Goal: Information Seeking & Learning: Learn about a topic

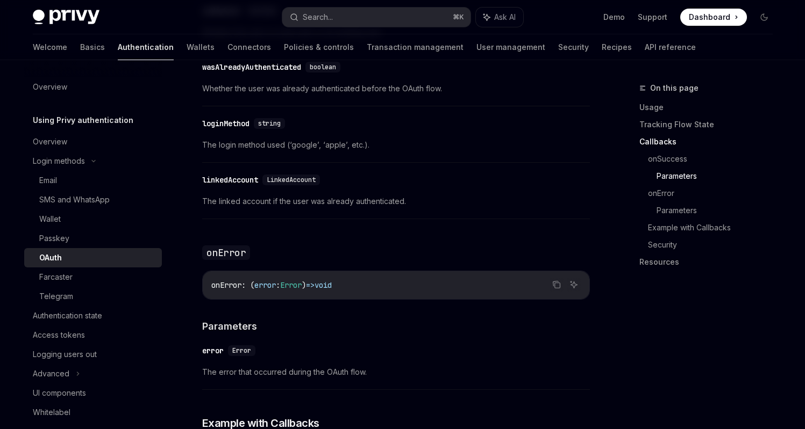
scroll to position [1694, 0]
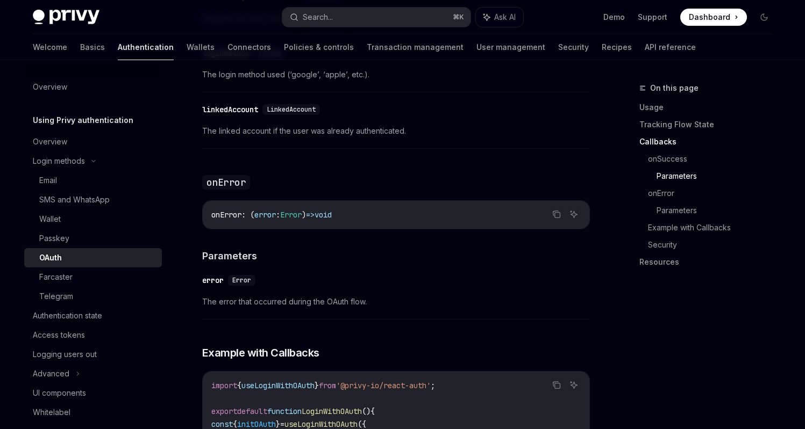
click at [289, 105] on span "LinkedAccount" at bounding box center [291, 109] width 49 height 9
copy span "LinkedAccount"
click at [334, 13] on button "Search... ⌘ K" at bounding box center [376, 17] width 188 height 19
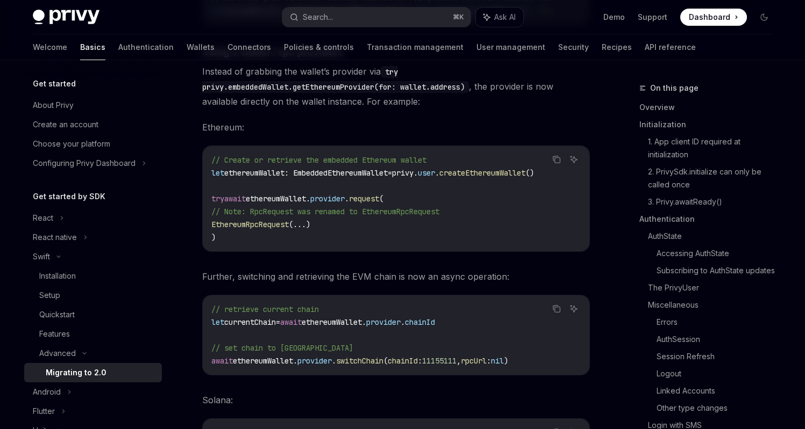
scroll to position [4725, 0]
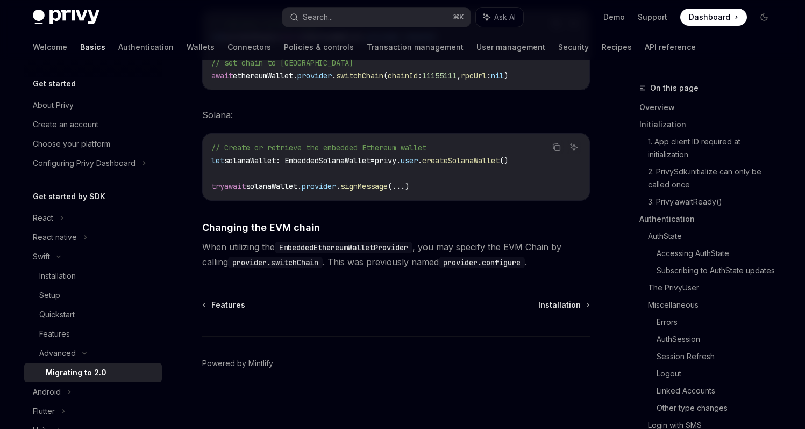
type textarea "*"
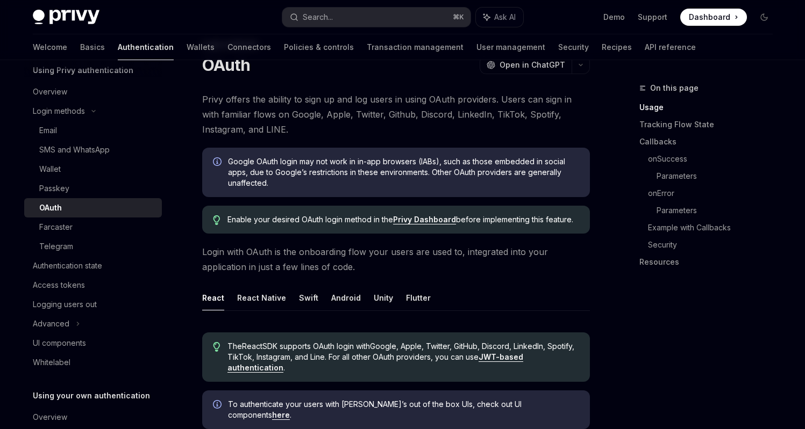
scroll to position [19, 0]
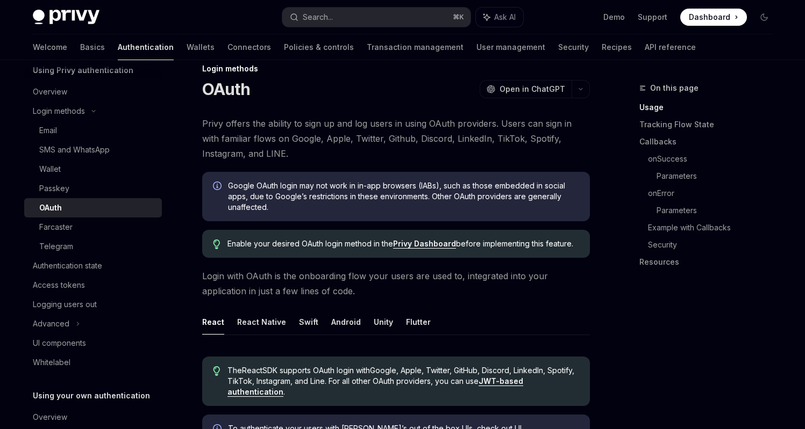
click at [532, 142] on span "Privy offers the ability to sign up and log users in using OAuth providers. Use…" at bounding box center [396, 138] width 388 height 45
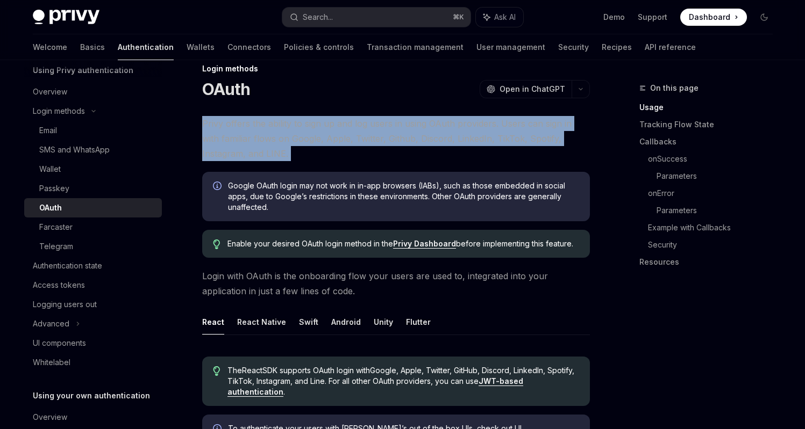
click at [532, 142] on span "Privy offers the ability to sign up and log users in using OAuth providers. Use…" at bounding box center [396, 138] width 388 height 45
click at [529, 133] on span "Privy offers the ability to sign up and log users in using OAuth providers. Use…" at bounding box center [396, 138] width 388 height 45
